Goal: Information Seeking & Learning: Check status

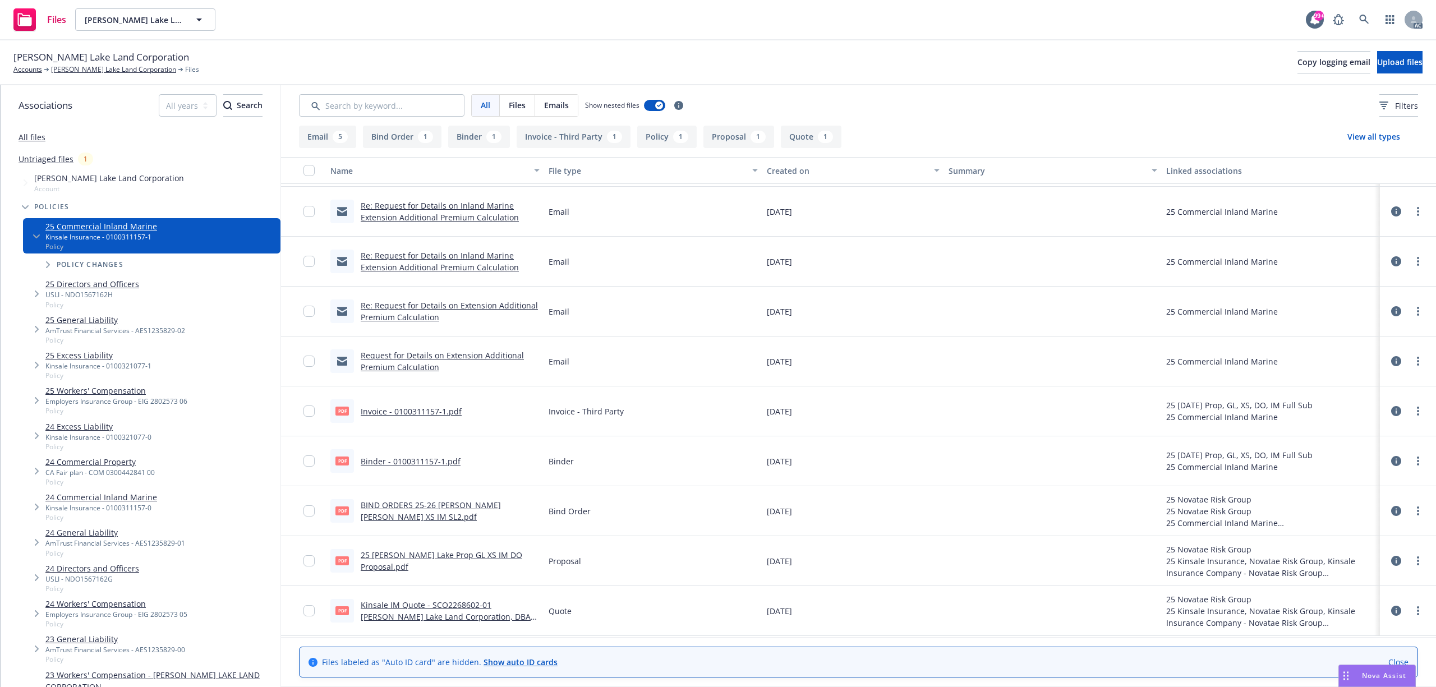
scroll to position [98, 0]
